Goal: Obtain resource: Obtain resource

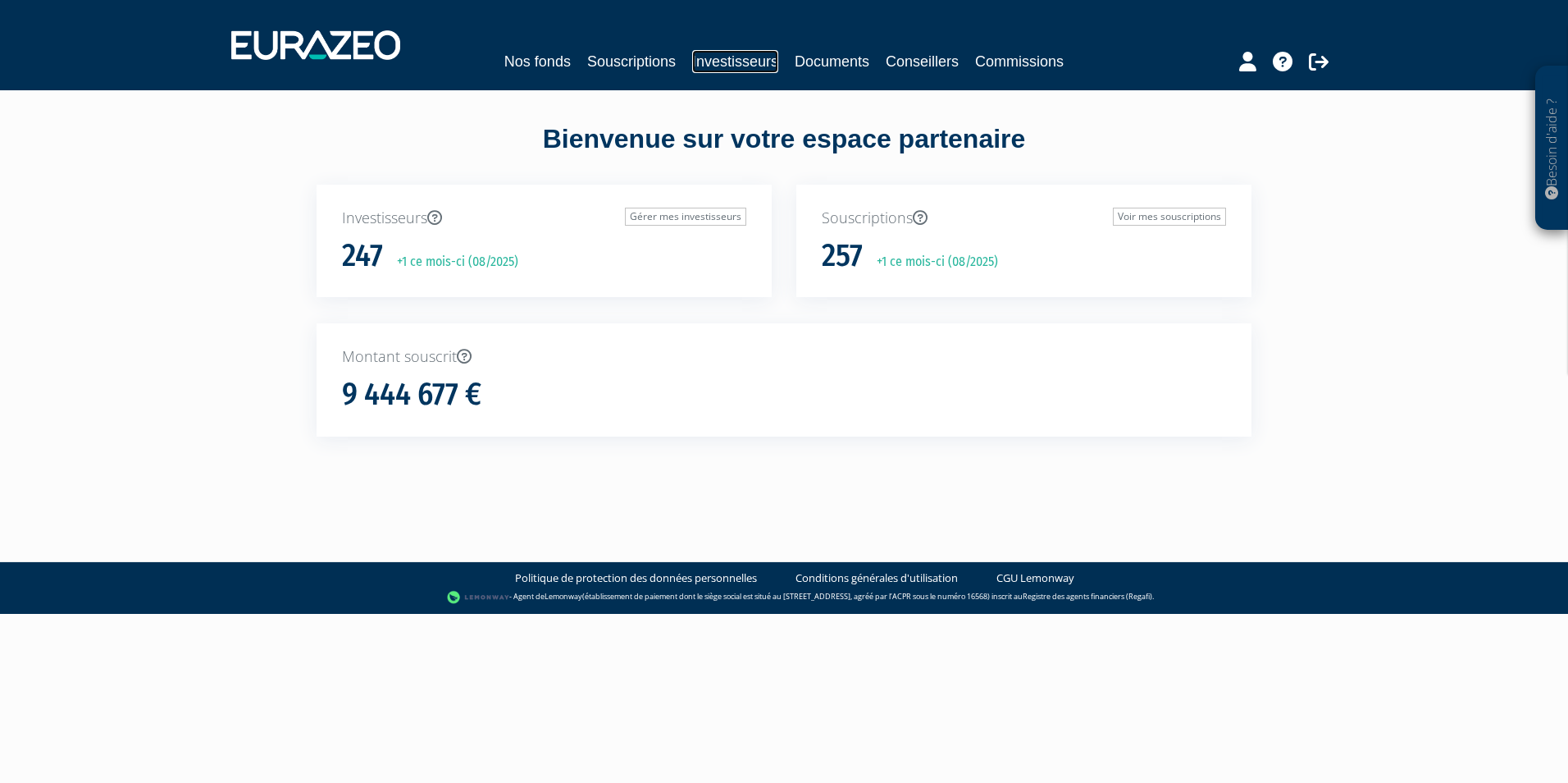
click at [713, 58] on link "Investisseurs" at bounding box center [736, 61] width 87 height 23
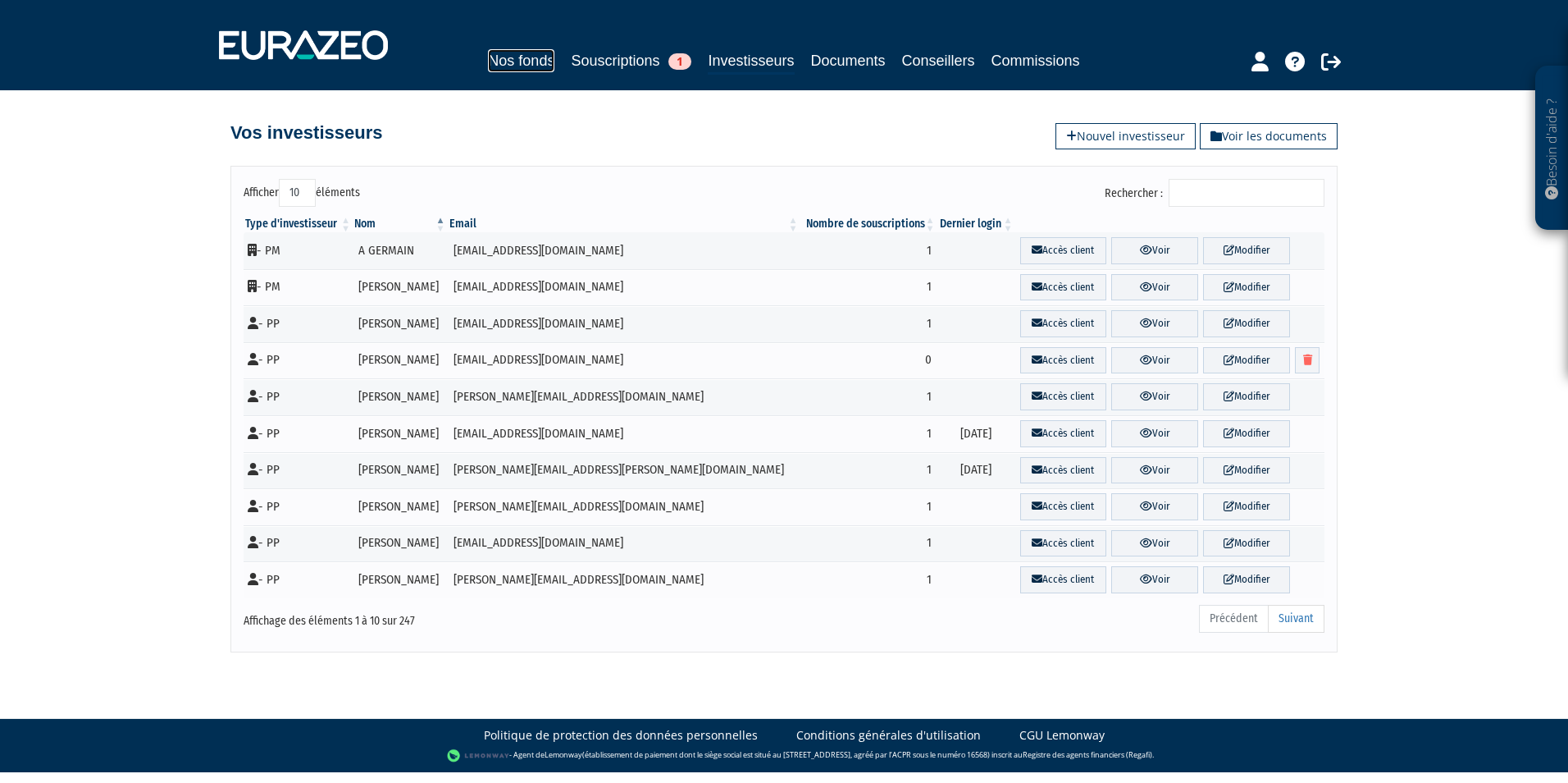
click at [521, 61] on link "Nos fonds" at bounding box center [521, 60] width 67 height 23
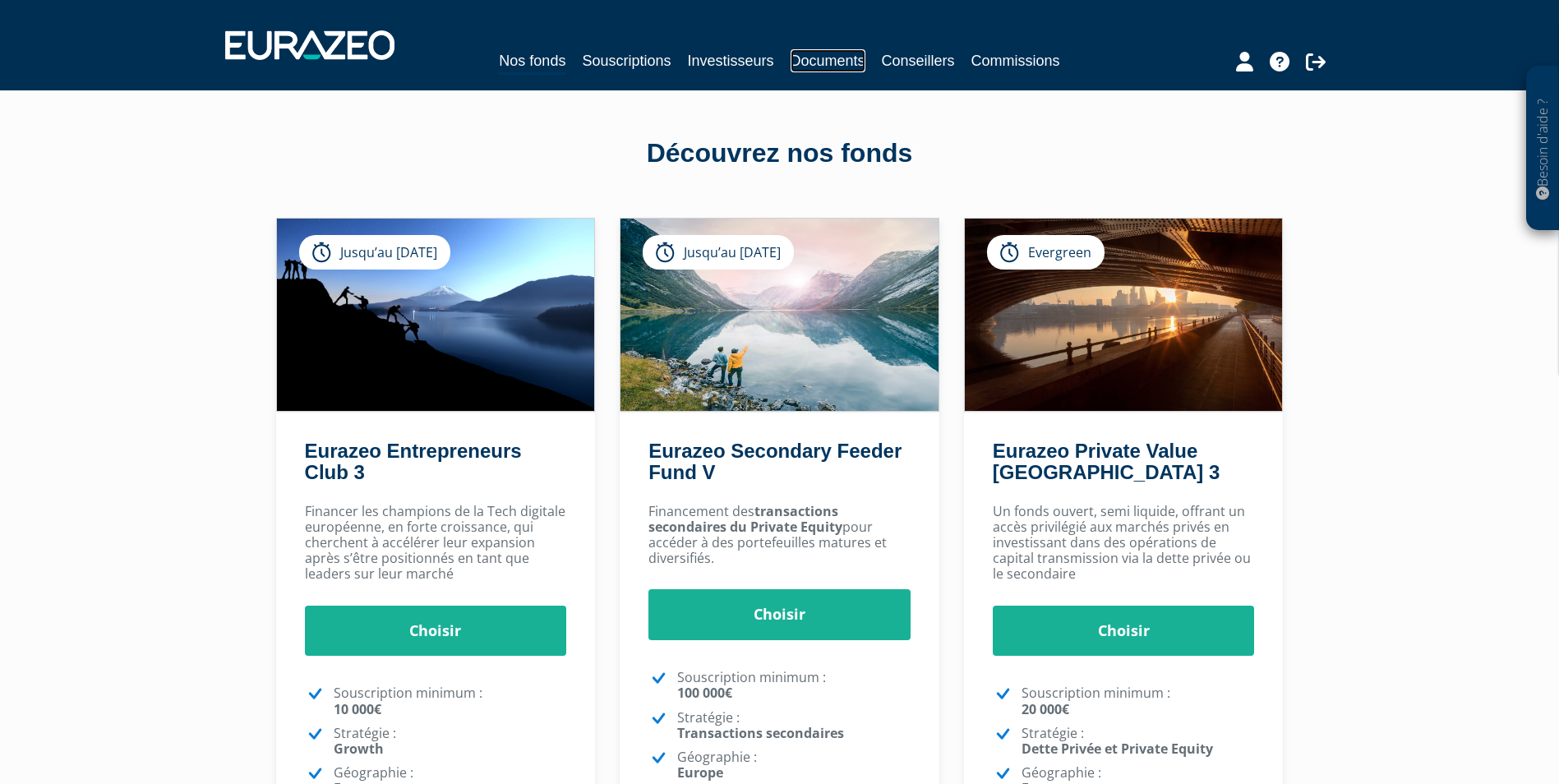
click at [818, 59] on link "Documents" at bounding box center [828, 60] width 74 height 23
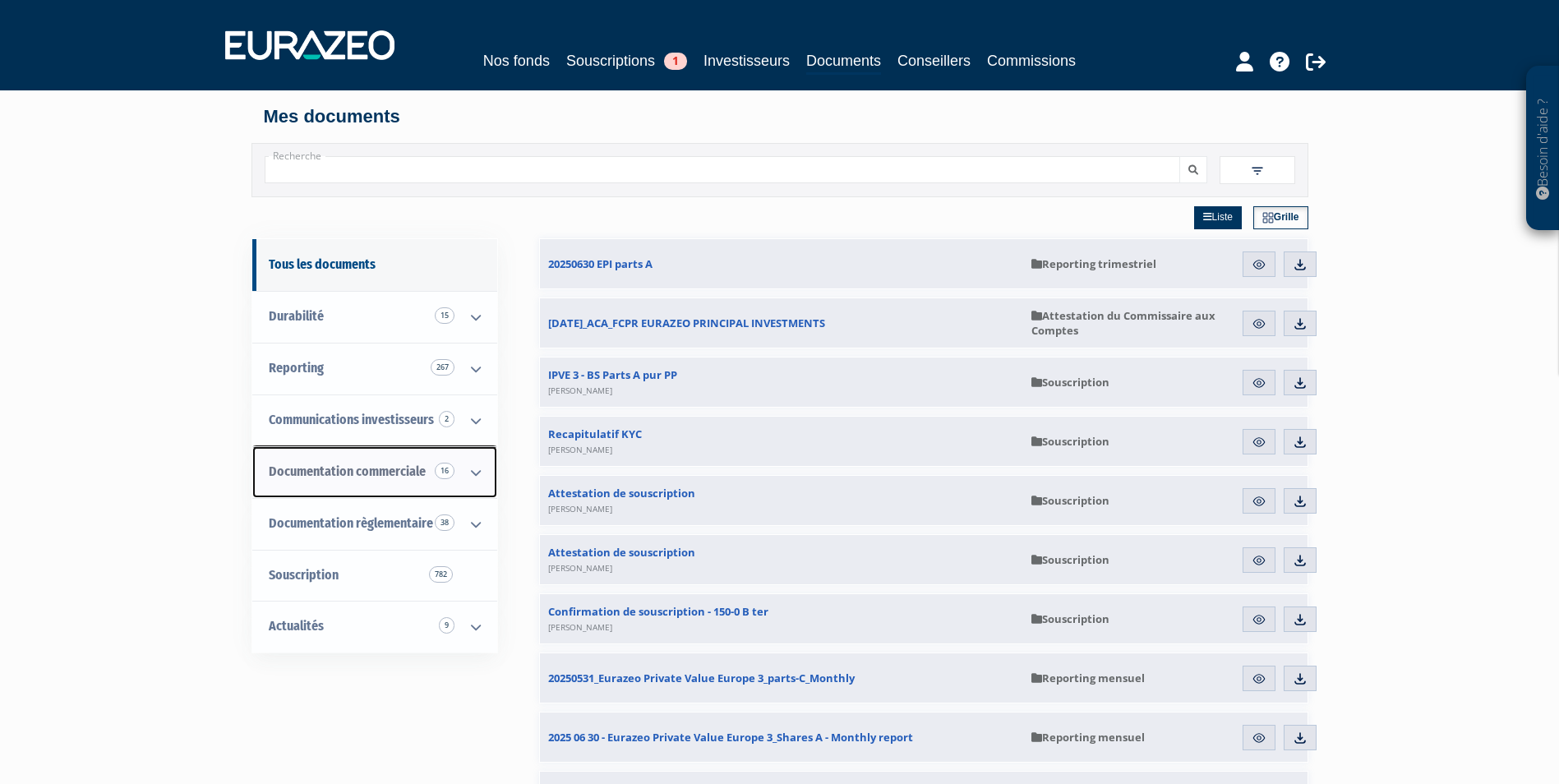
click at [407, 473] on span "Documentation commerciale 16" at bounding box center [347, 471] width 157 height 16
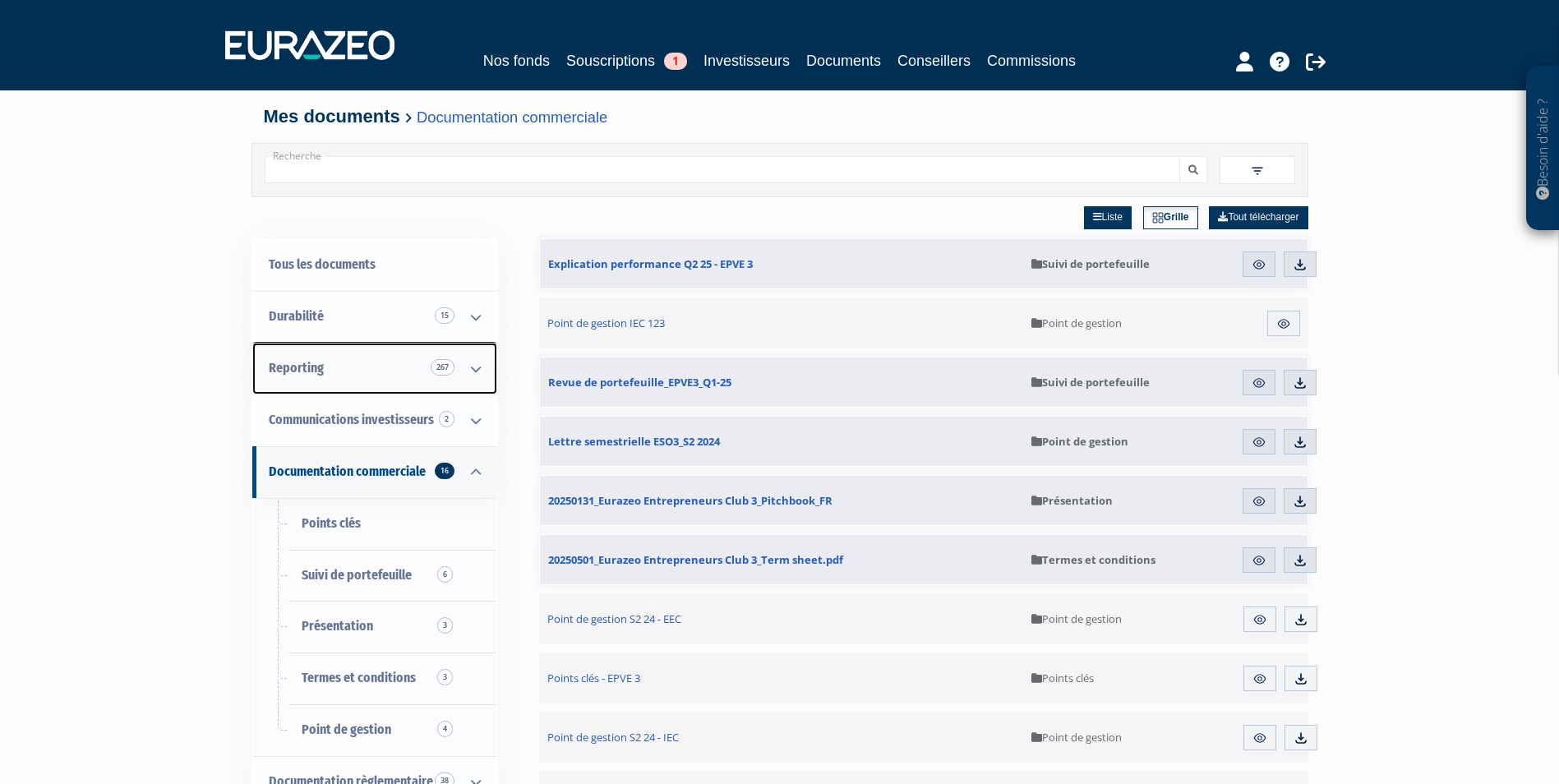
click at [347, 367] on link "Reporting 267" at bounding box center [375, 368] width 245 height 52
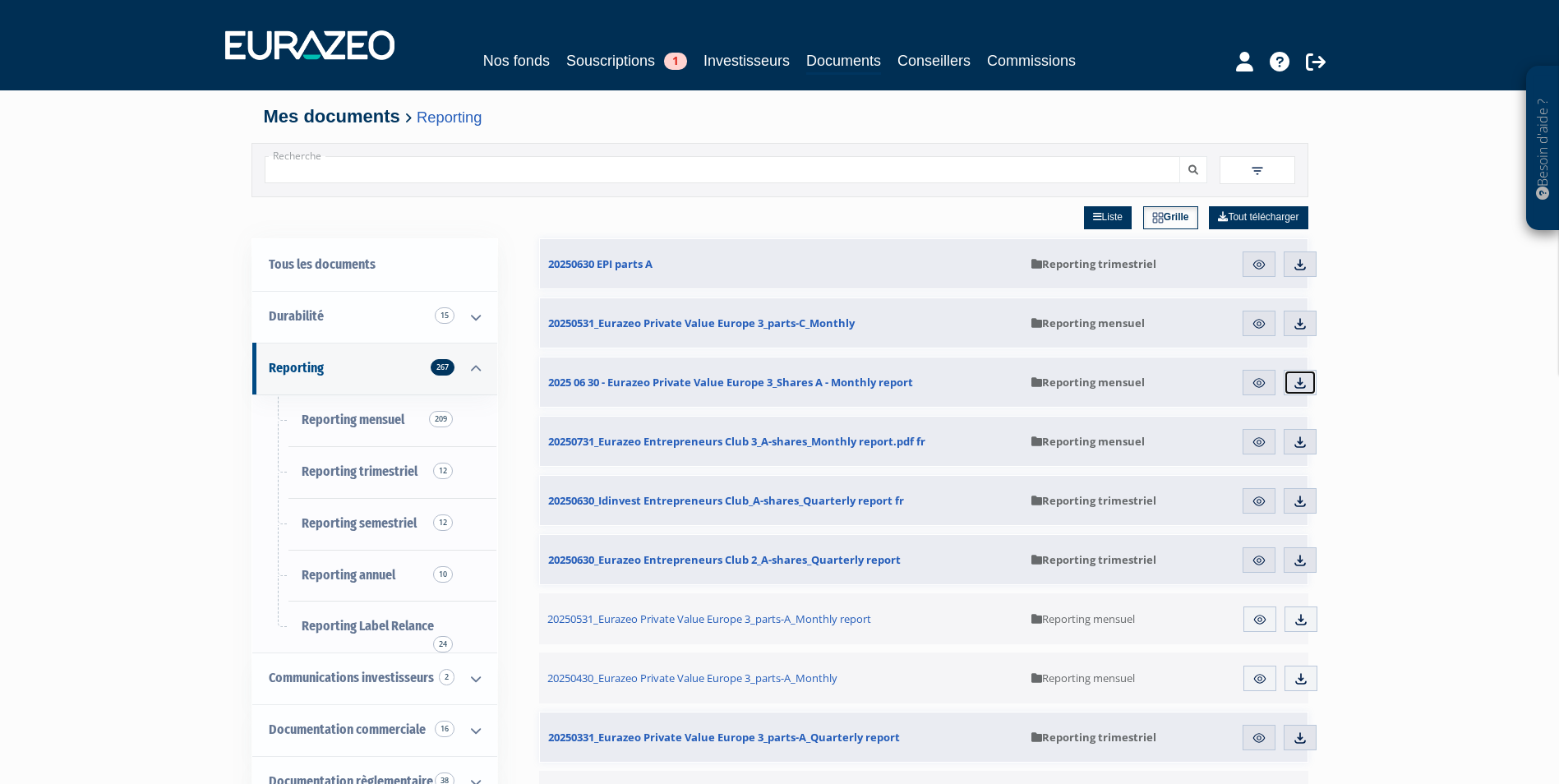
click at [1305, 384] on img at bounding box center [1300, 383] width 15 height 15
click at [1108, 216] on link "Liste" at bounding box center [1108, 218] width 48 height 23
click at [708, 175] on input "Recherche" at bounding box center [722, 170] width 915 height 27
type input "private"
click at [1179, 156] on button "submit" at bounding box center [1193, 170] width 28 height 27
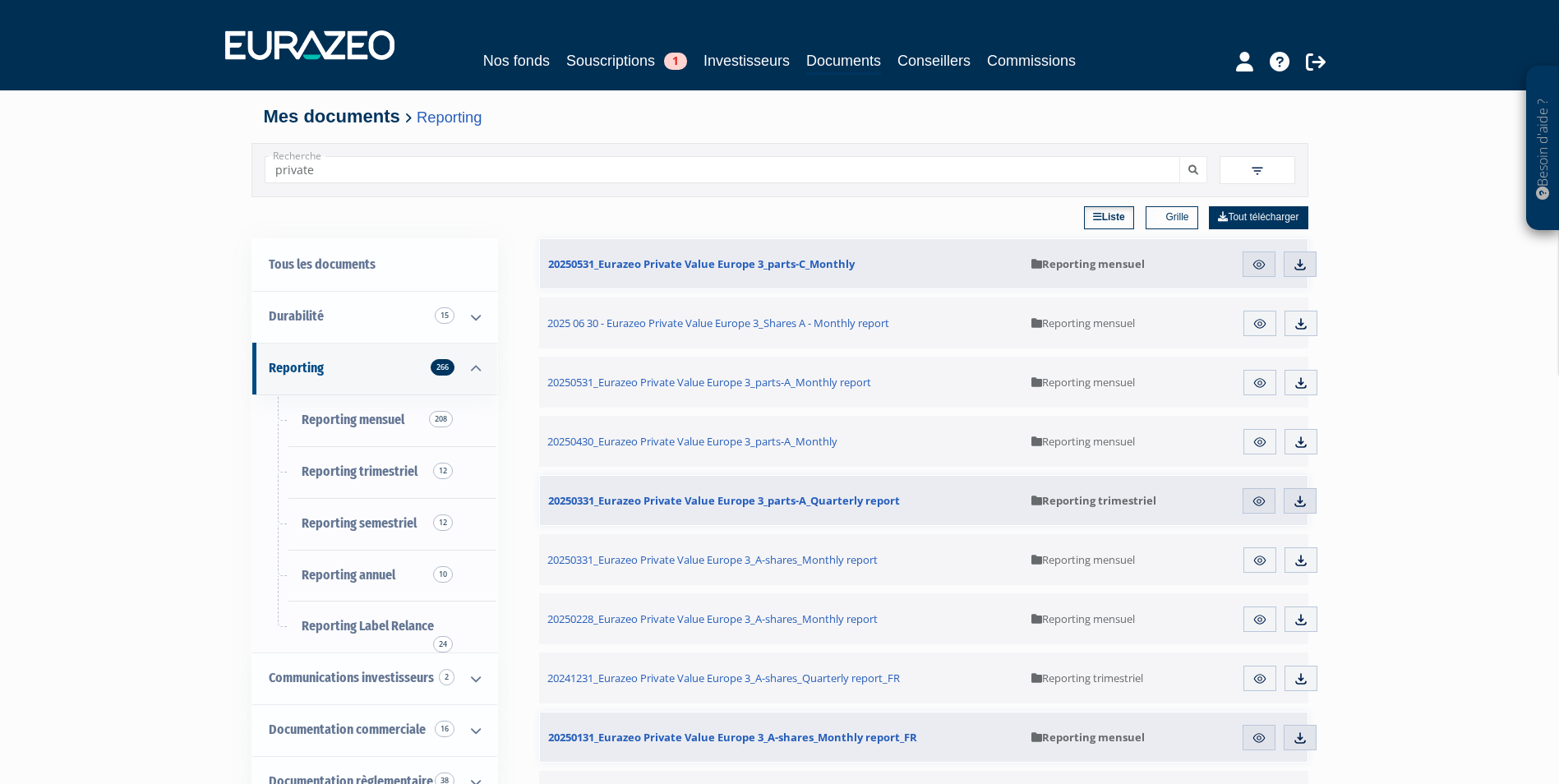
click at [1155, 217] on img at bounding box center [1160, 218] width 11 height 11
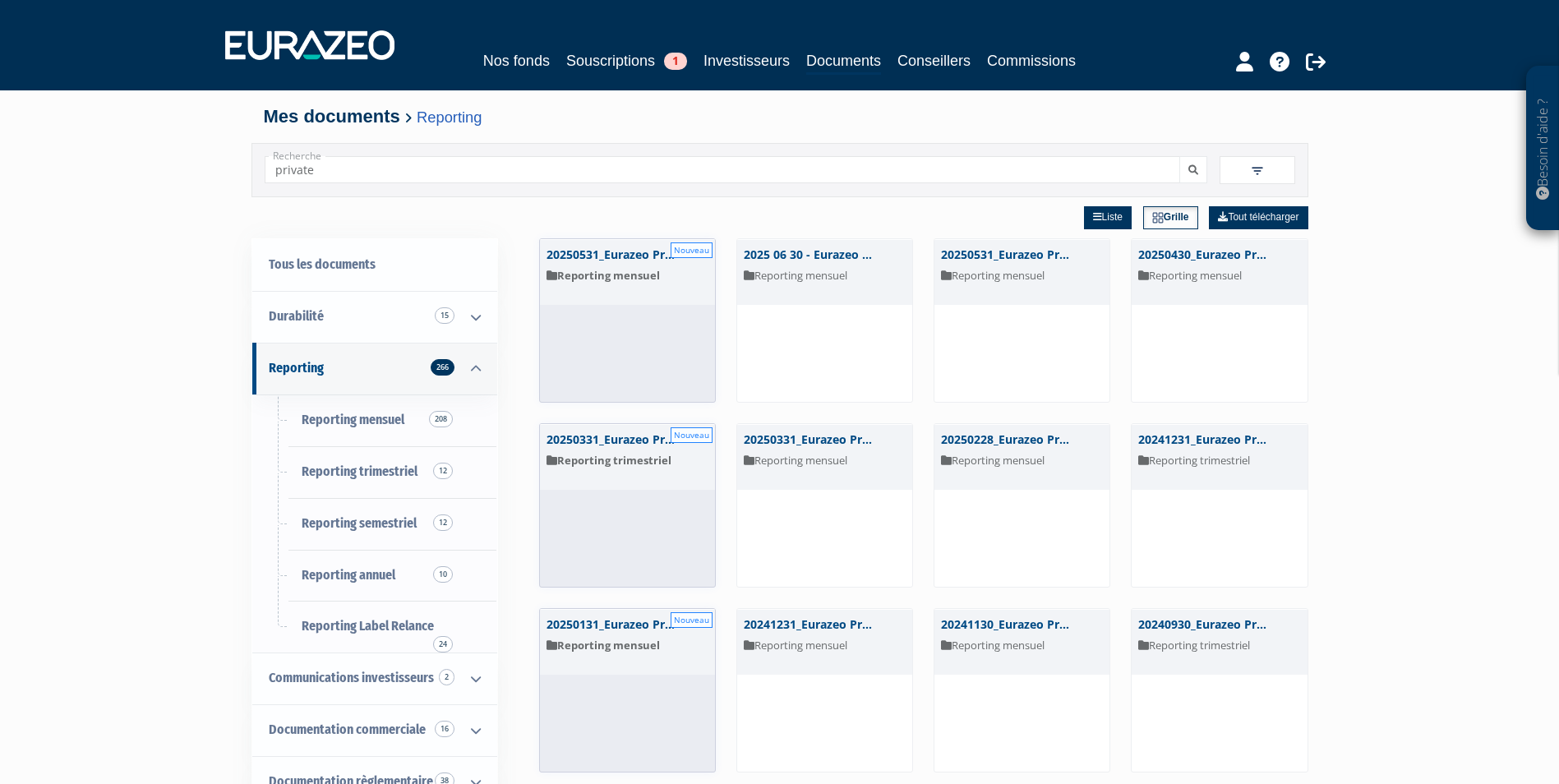
click at [1035, 216] on div "Liste Grille Tout télécharger" at bounding box center [924, 218] width 769 height 41
click at [375, 420] on span "Reporting mensuel 208" at bounding box center [353, 419] width 103 height 16
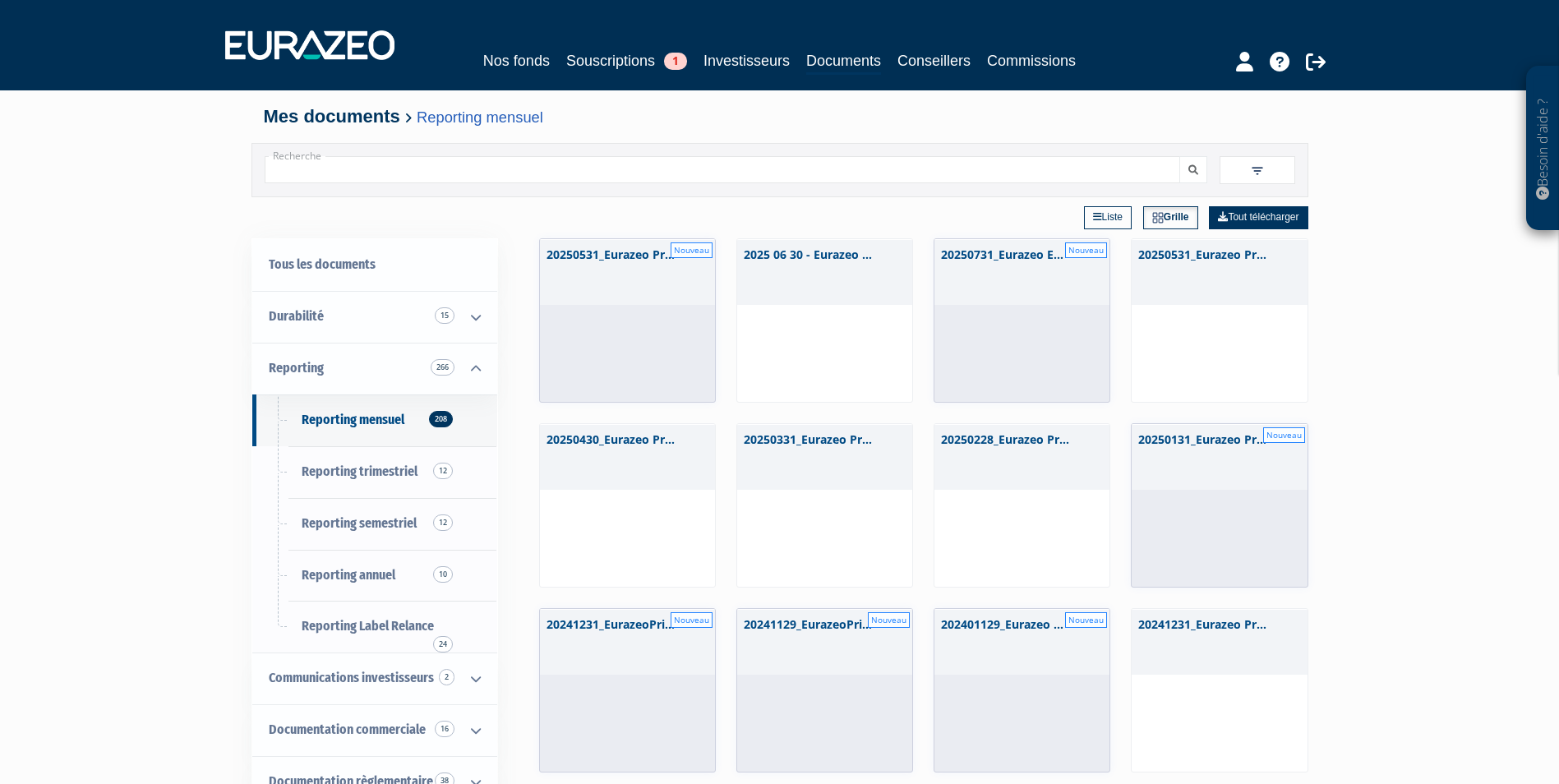
click at [1084, 220] on link "Liste" at bounding box center [1108, 218] width 48 height 23
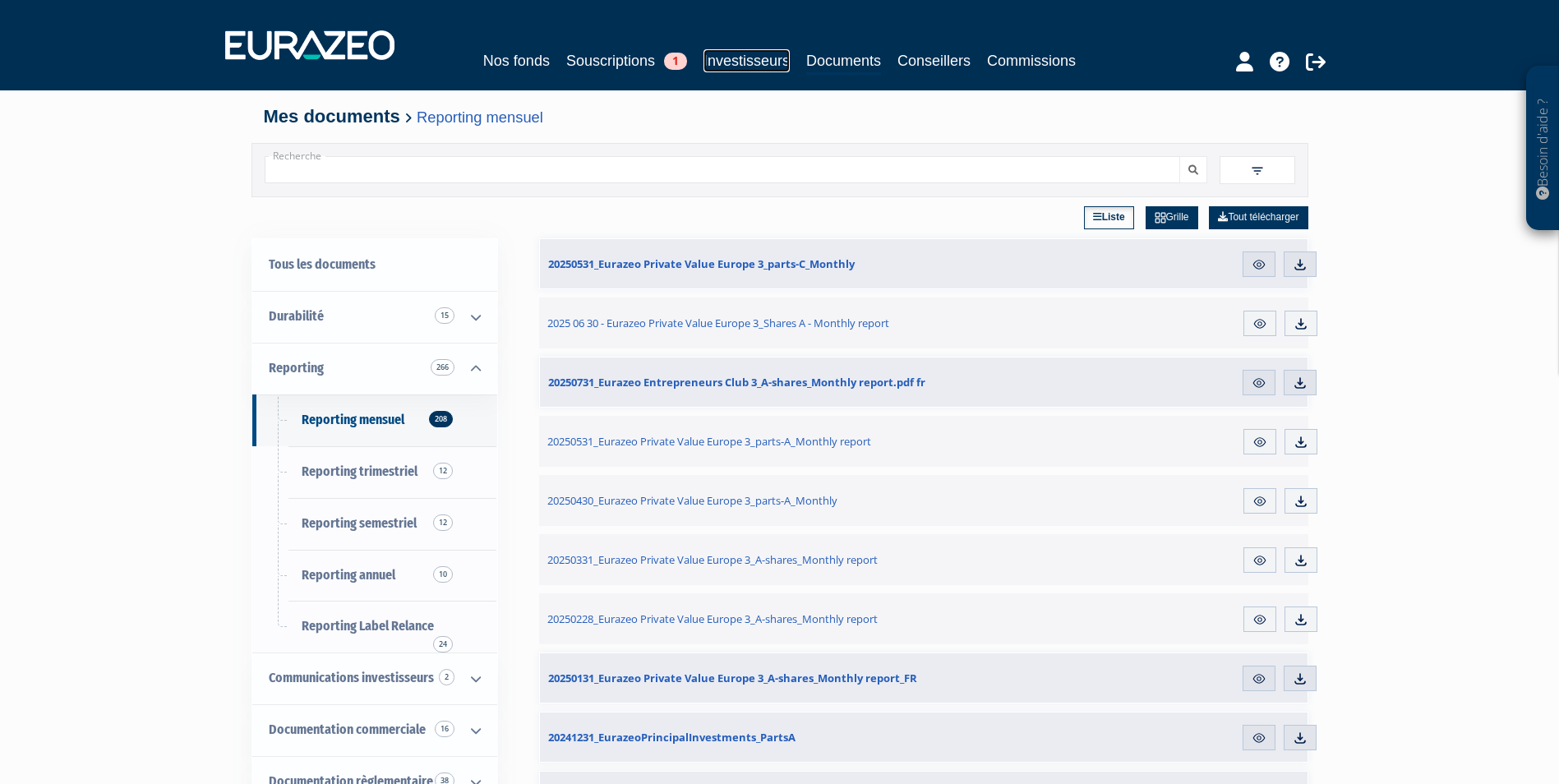
click at [763, 60] on link "Investisseurs" at bounding box center [747, 60] width 87 height 23
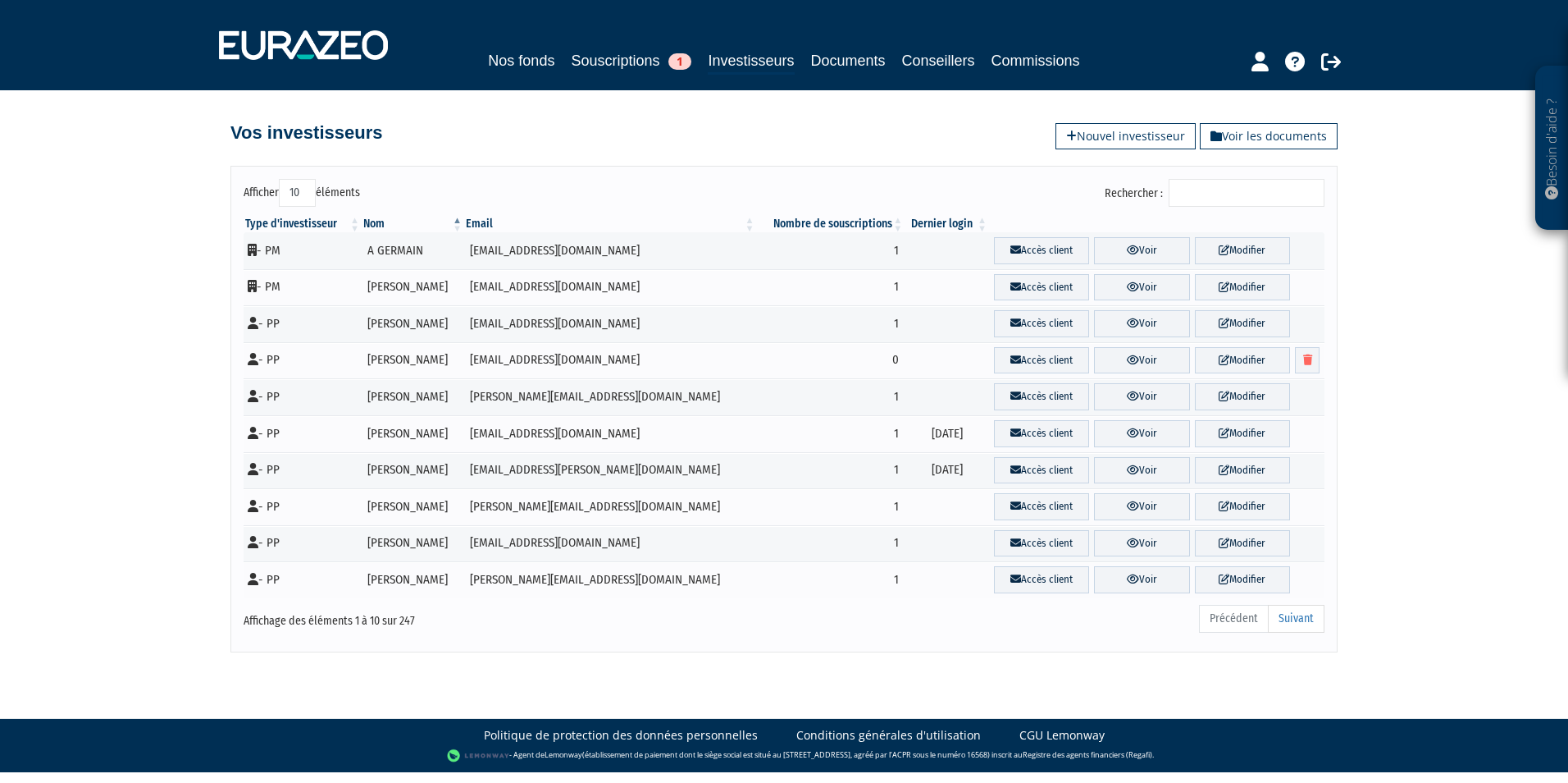
click at [1242, 195] on input "Rechercher :" at bounding box center [1246, 193] width 156 height 28
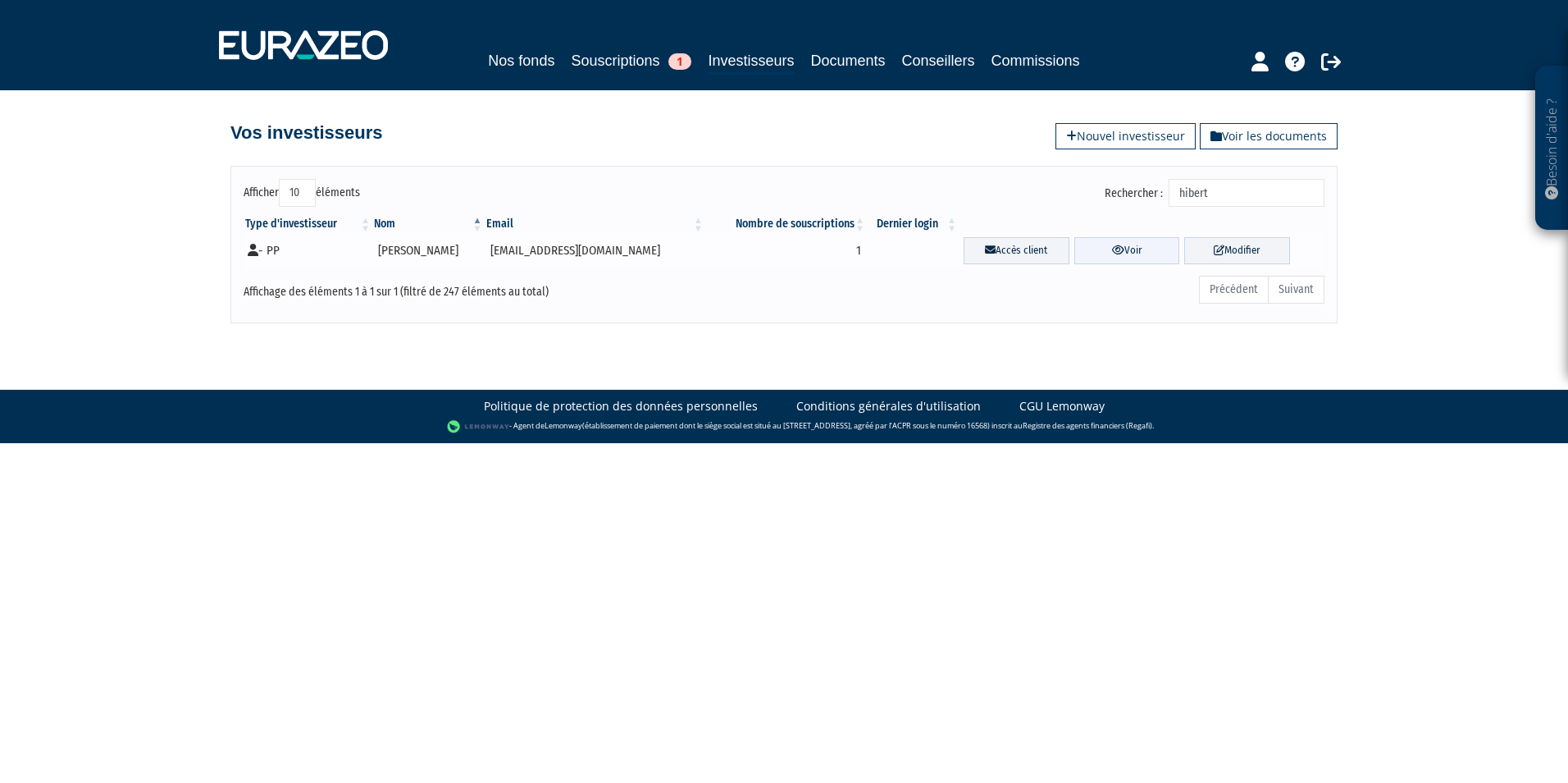
type input "hibert"
click at [1110, 249] on link "Voir" at bounding box center [1127, 250] width 105 height 27
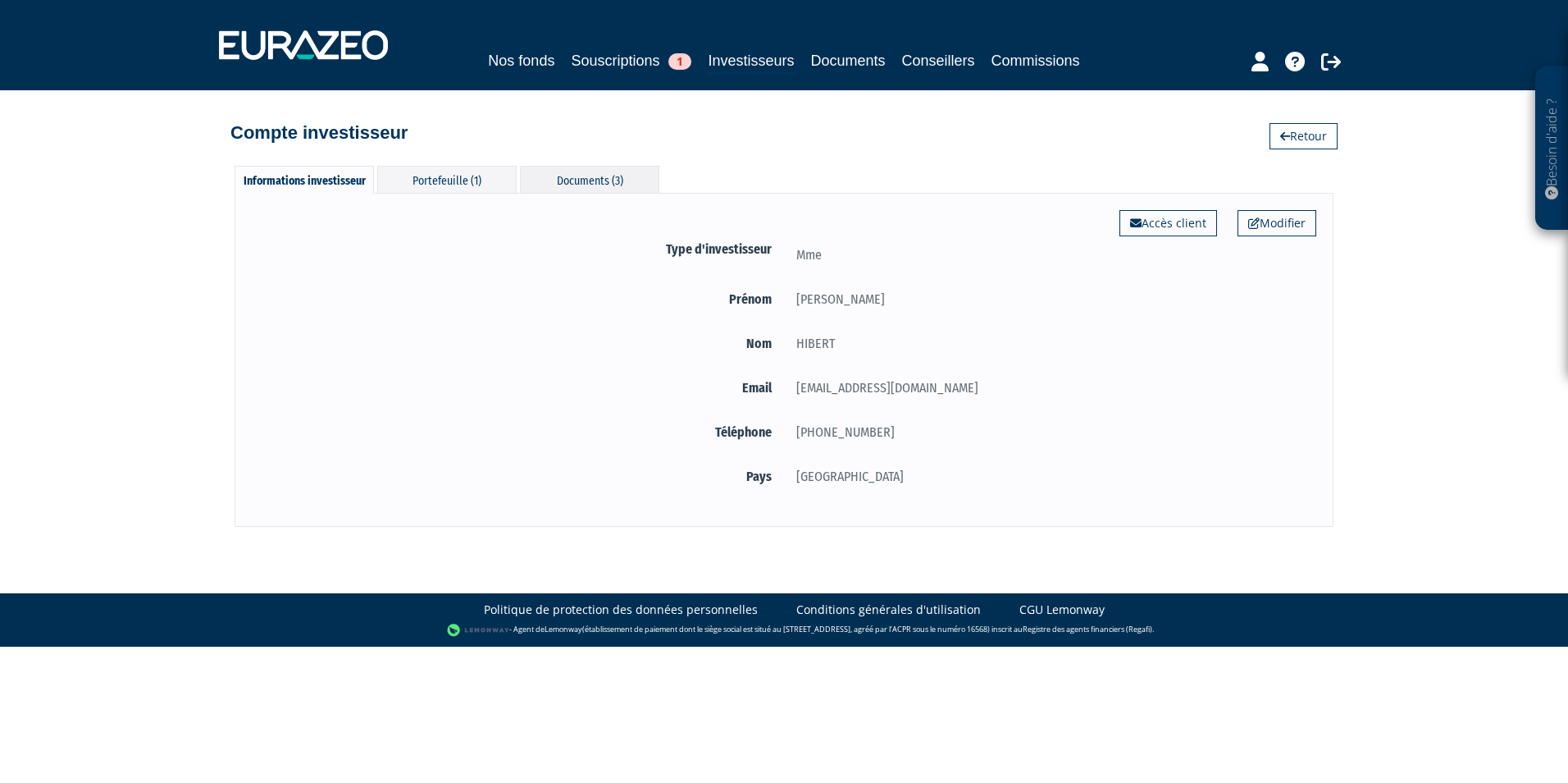
click at [580, 180] on div "Documents (3)" at bounding box center [590, 179] width 139 height 27
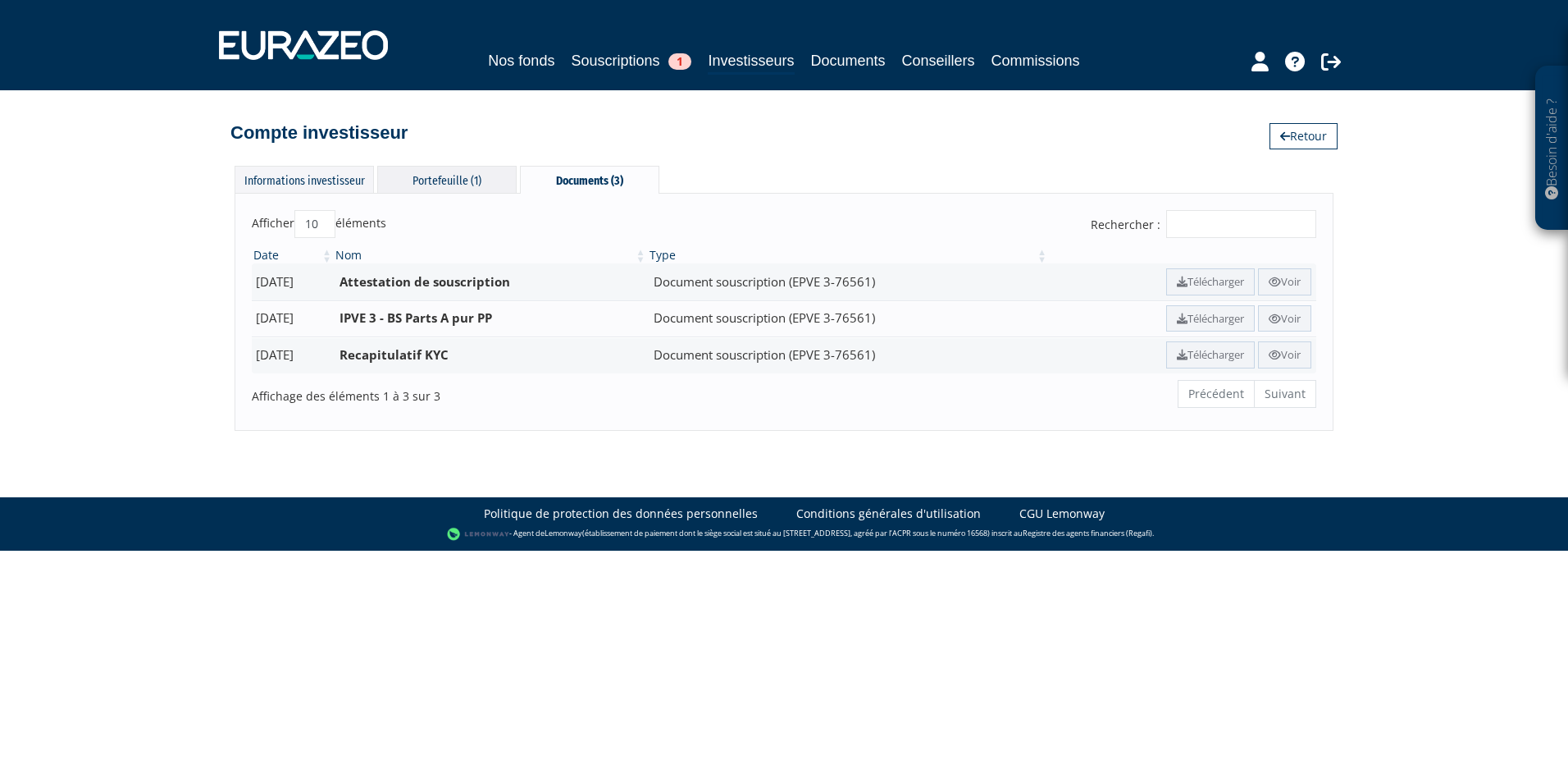
click at [449, 183] on div "Portefeuille (1)" at bounding box center [447, 179] width 139 height 27
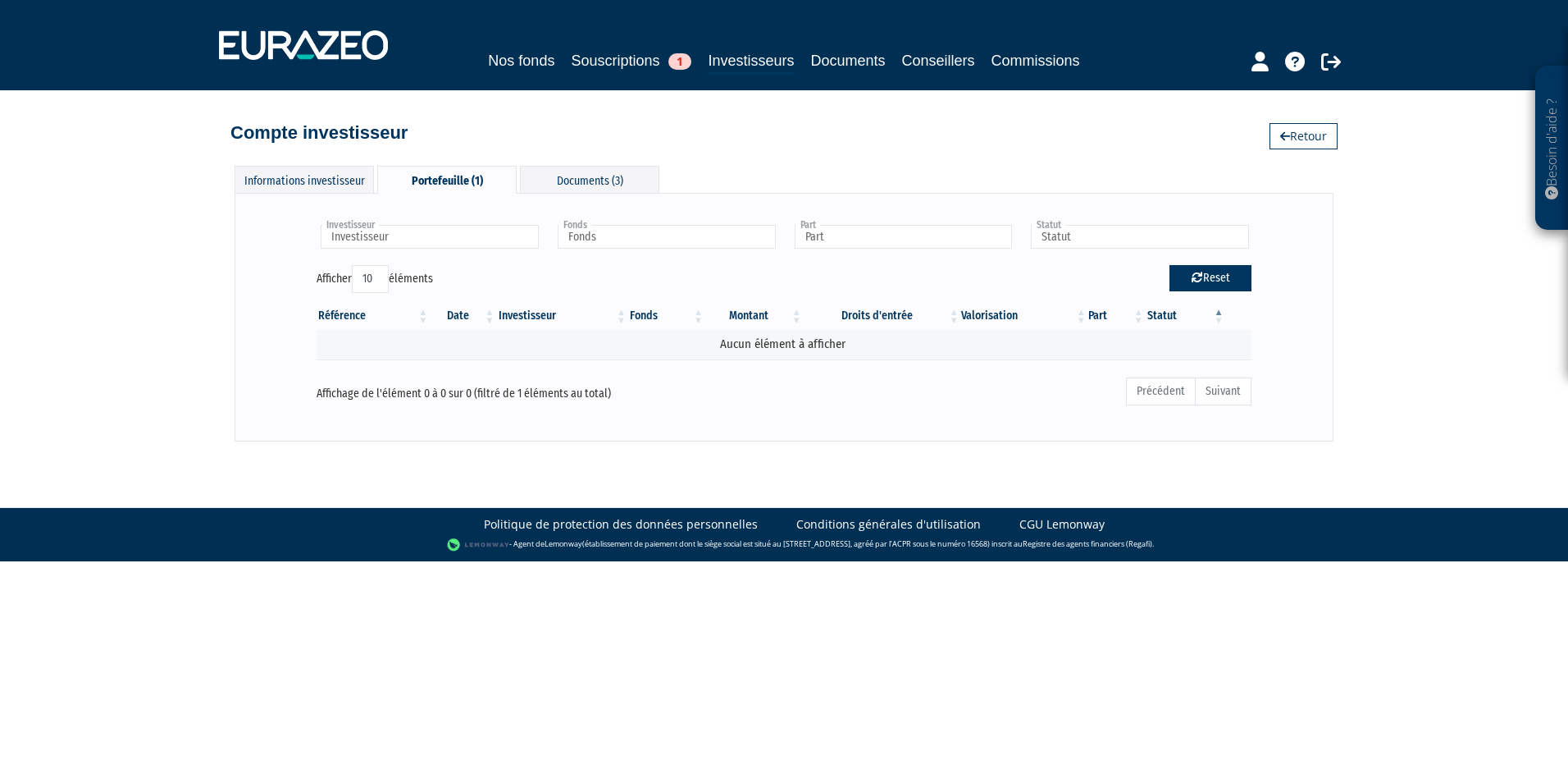
click at [1181, 287] on button "Reset" at bounding box center [1210, 279] width 82 height 26
type input "Investisseur"
type input "Fonds"
type input "Part"
type input "Statut"
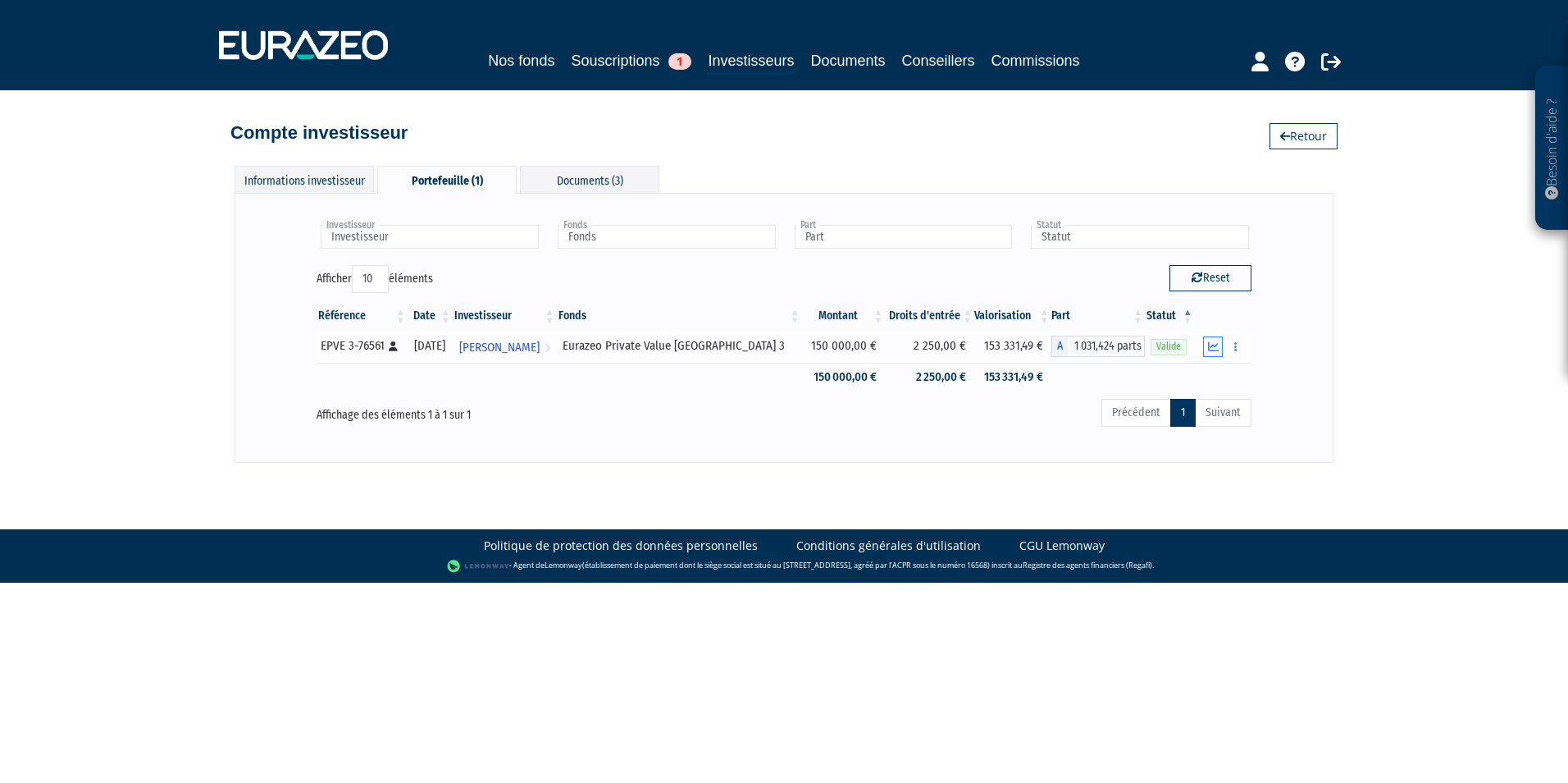
click at [1213, 347] on icon "button" at bounding box center [1212, 346] width 10 height 10
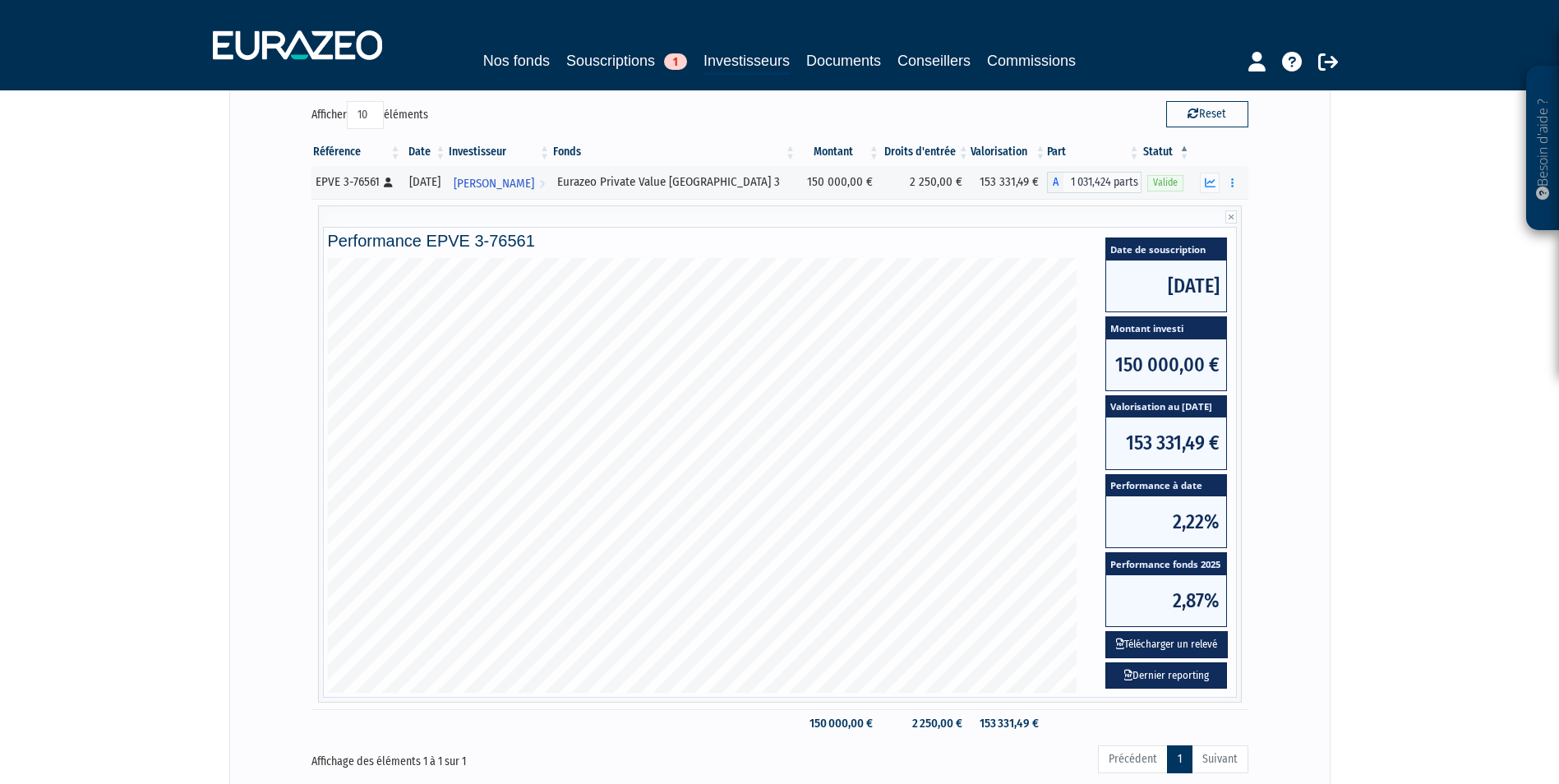
scroll to position [247, 0]
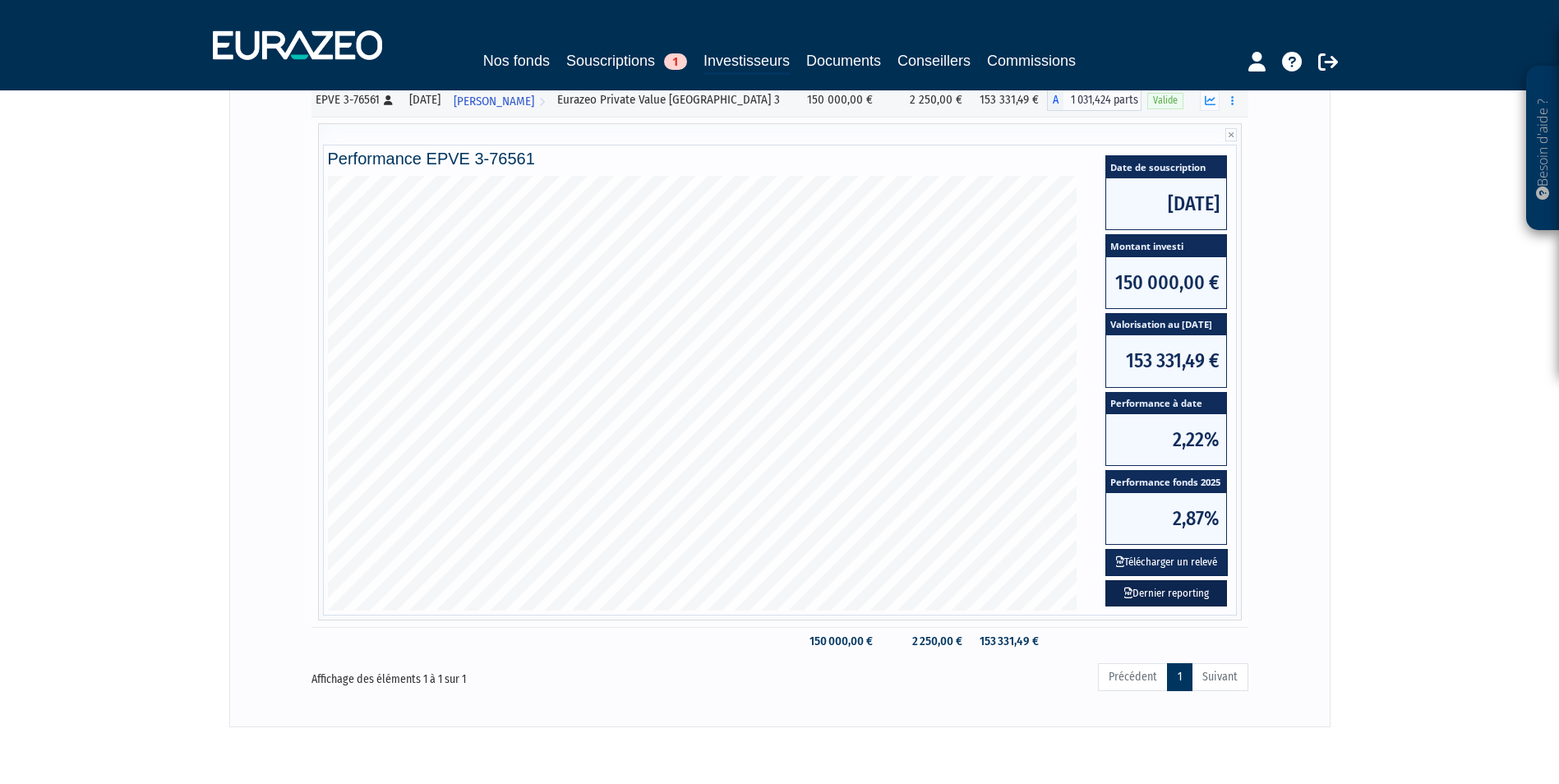
click at [1174, 591] on link "Dernier reporting" at bounding box center [1166, 593] width 122 height 27
click at [1167, 561] on button "Télécharger un relevé" at bounding box center [1167, 562] width 123 height 27
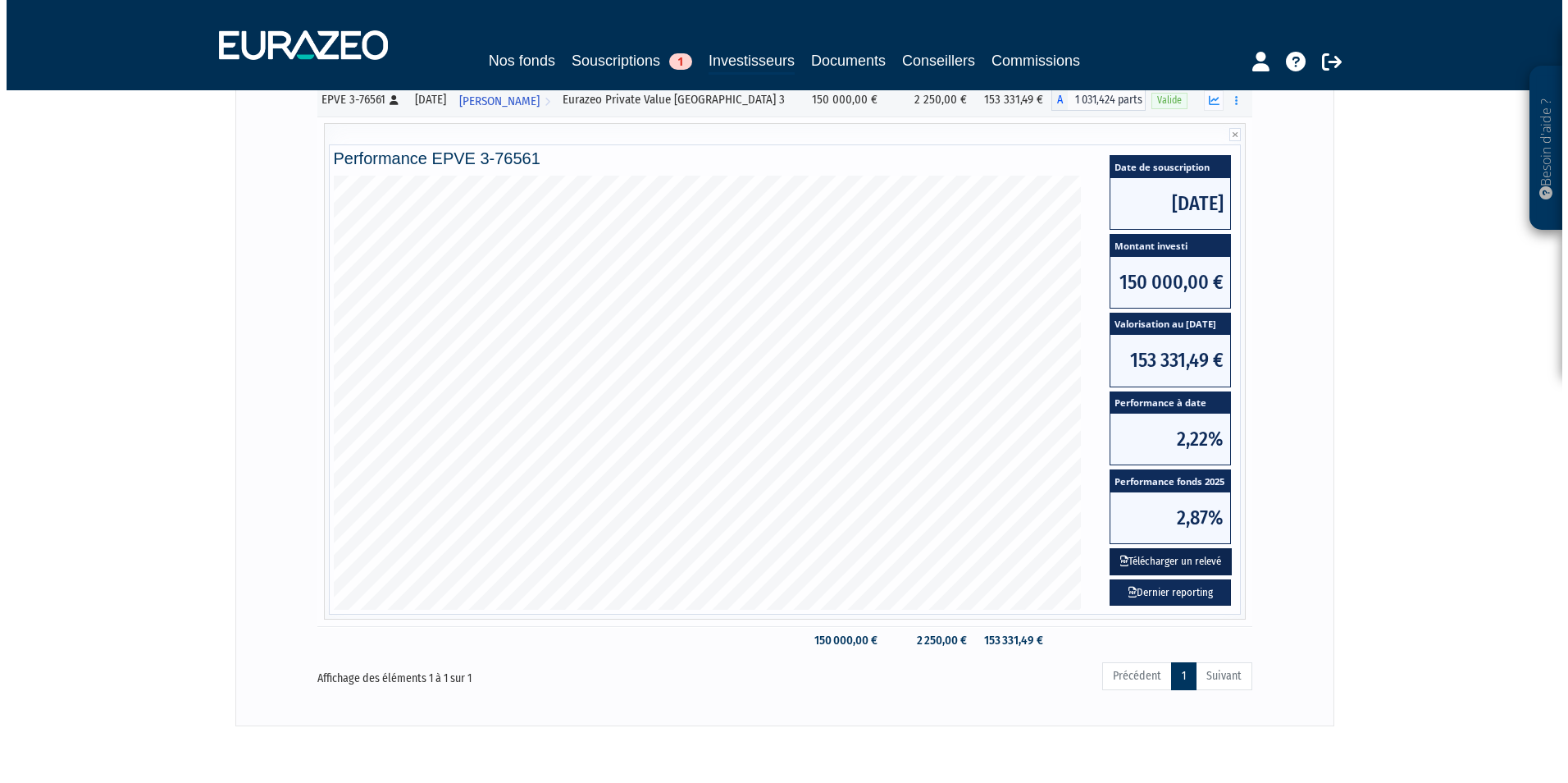
scroll to position [0, 0]
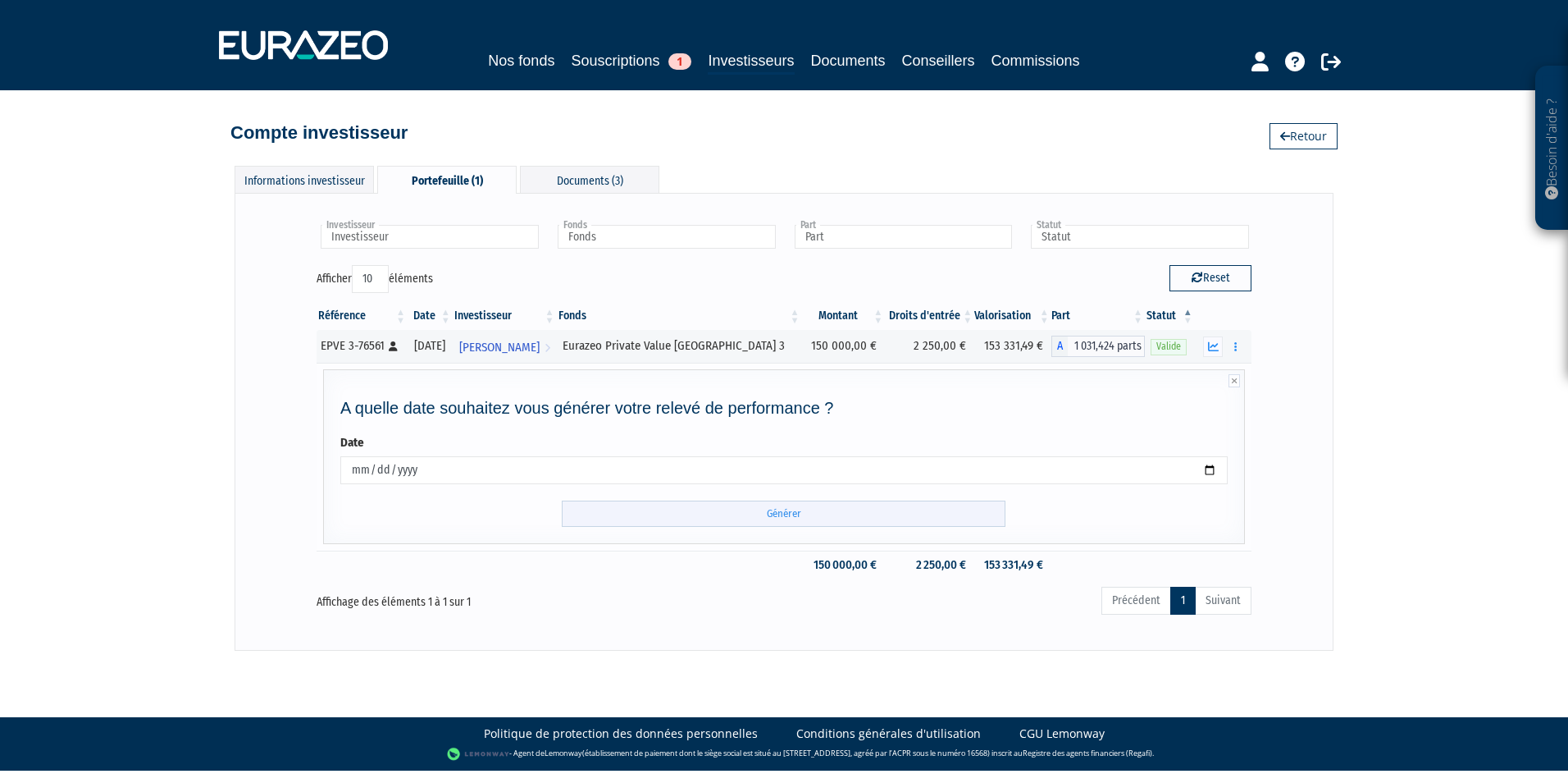
click at [758, 516] on input "Générer" at bounding box center [784, 514] width 444 height 27
click at [560, 183] on div "Documents (3)" at bounding box center [590, 179] width 139 height 27
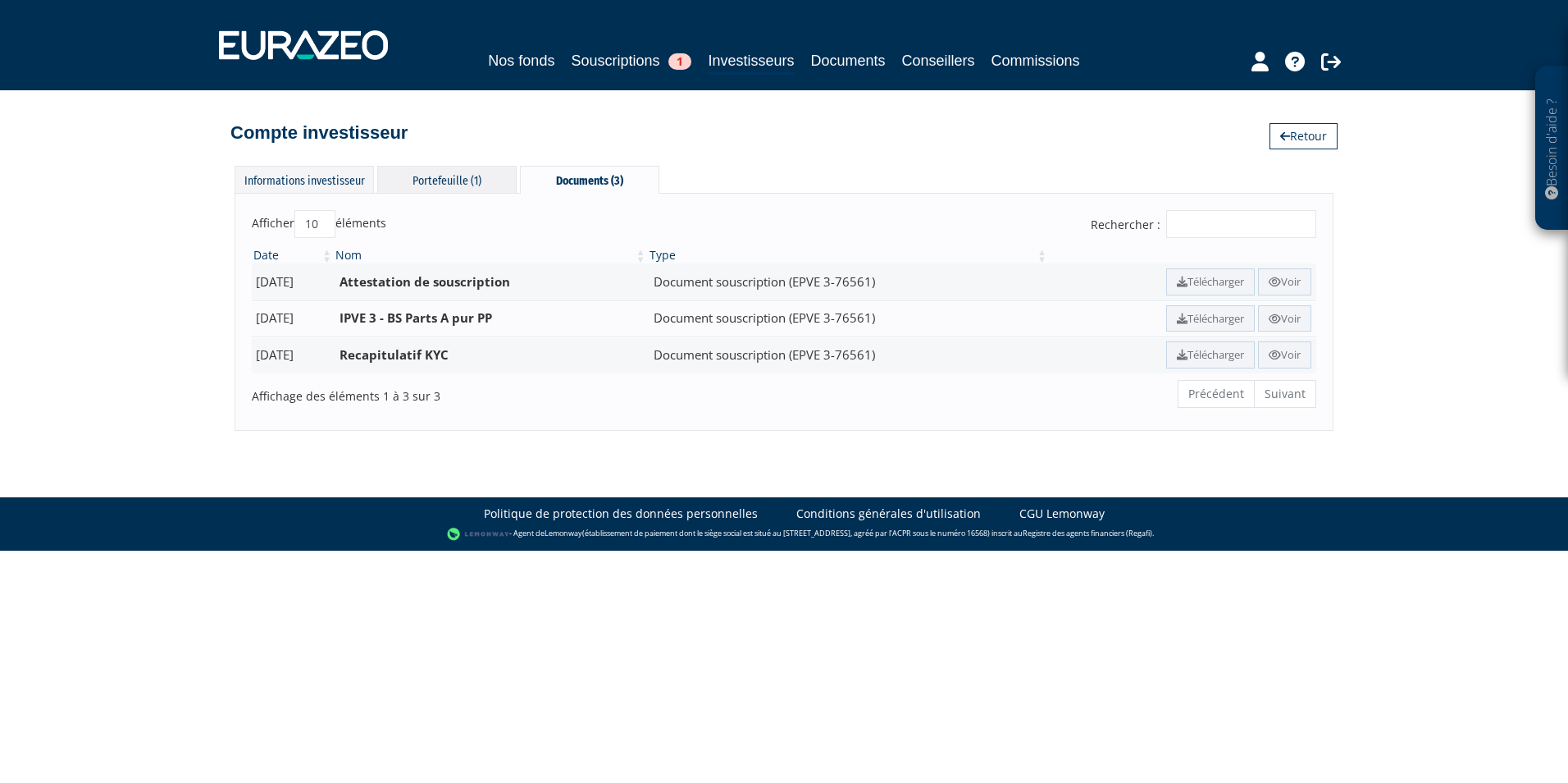
click at [469, 182] on div "Portefeuille (1)" at bounding box center [447, 179] width 139 height 27
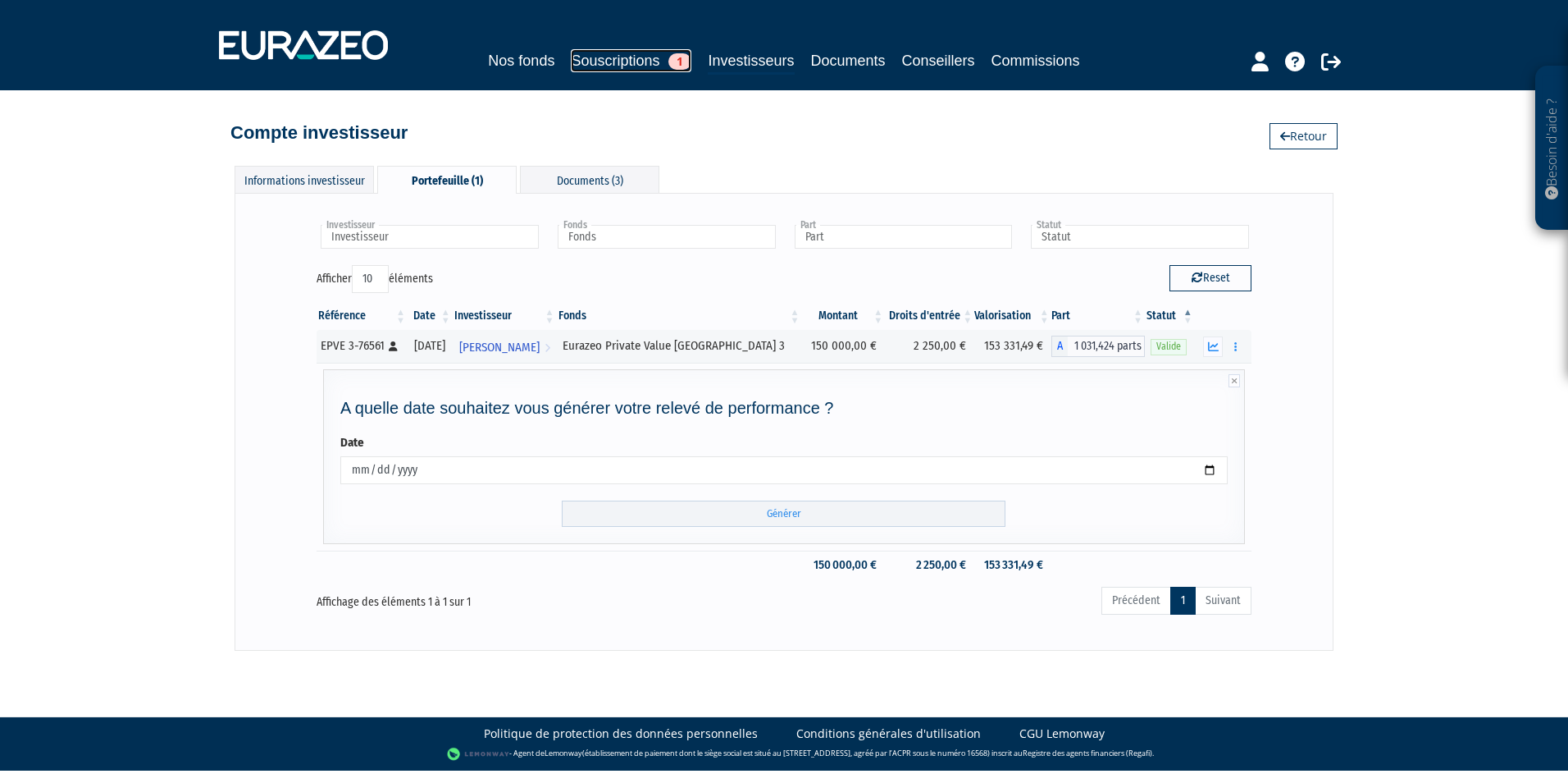
click at [629, 55] on link "Souscriptions 1" at bounding box center [631, 60] width 120 height 23
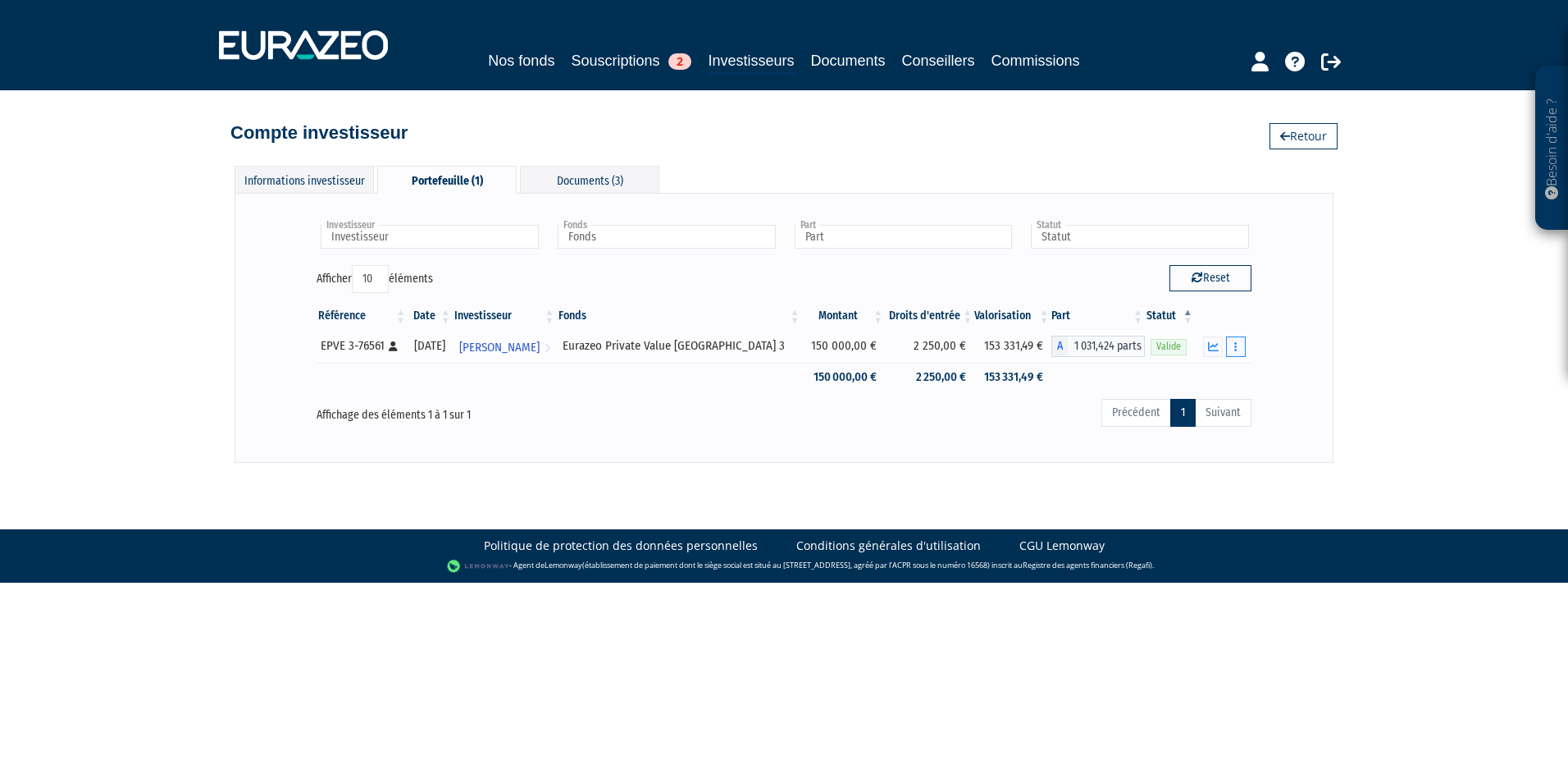
click at [1234, 345] on icon "button" at bounding box center [1235, 346] width 3 height 10
click at [1199, 375] on link "Documents" at bounding box center [1199, 376] width 82 height 27
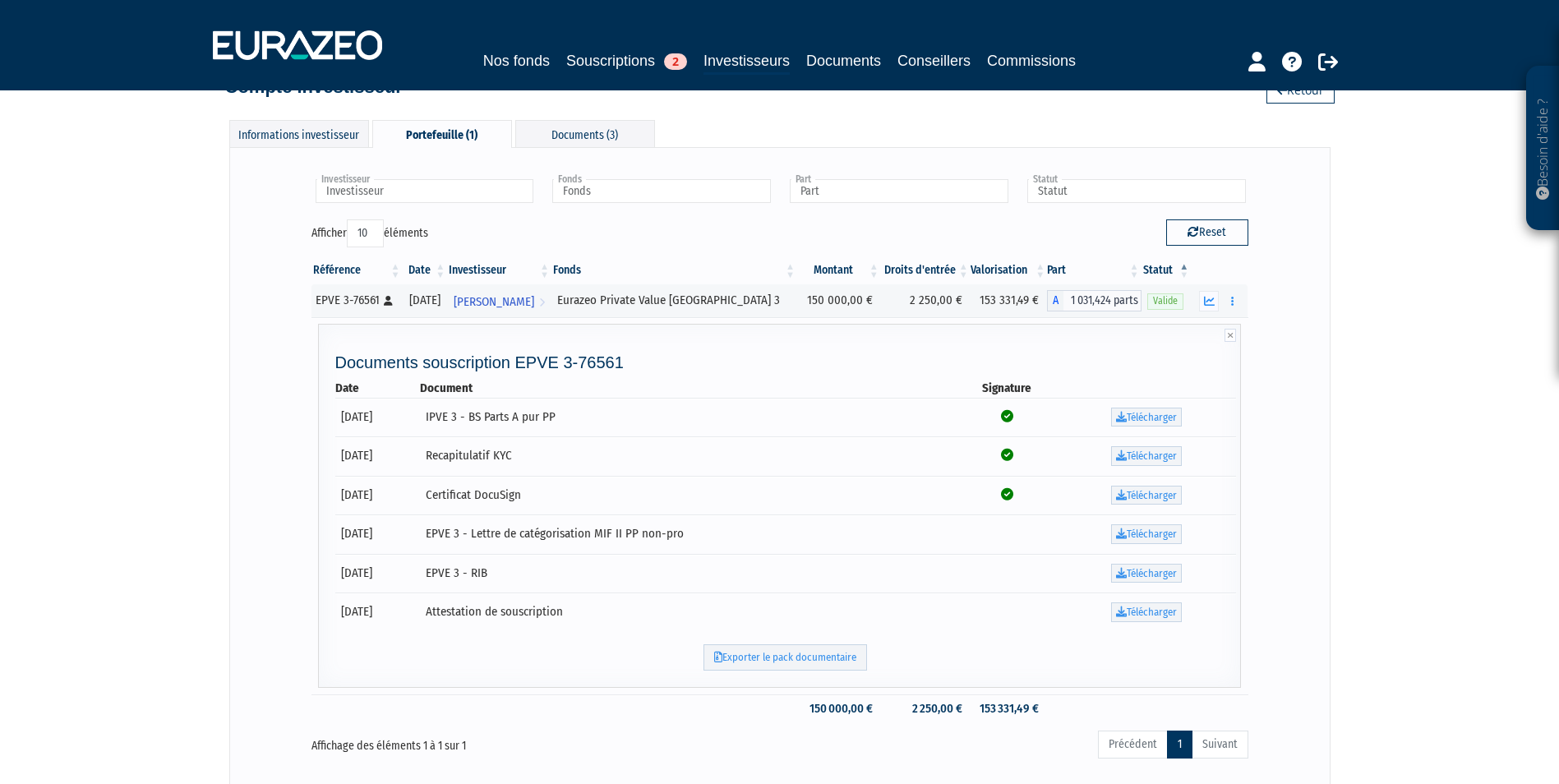
scroll to position [82, 0]
